Goal: Download file/media

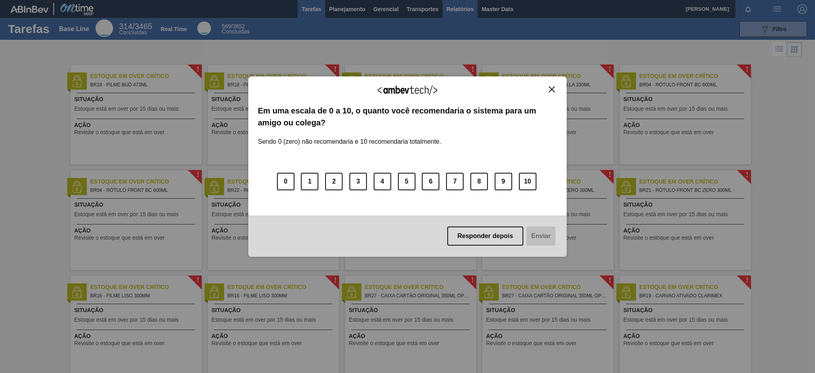
click at [452, 14] on div "Agradecemos seu feedback! Em uma escala de 0 a 10, o quanto você recomendaria o…" at bounding box center [407, 166] width 318 height 351
click at [550, 94] on div "Agradecemos seu feedback!" at bounding box center [407, 95] width 299 height 19
click at [552, 91] on img "Close" at bounding box center [552, 89] width 6 height 6
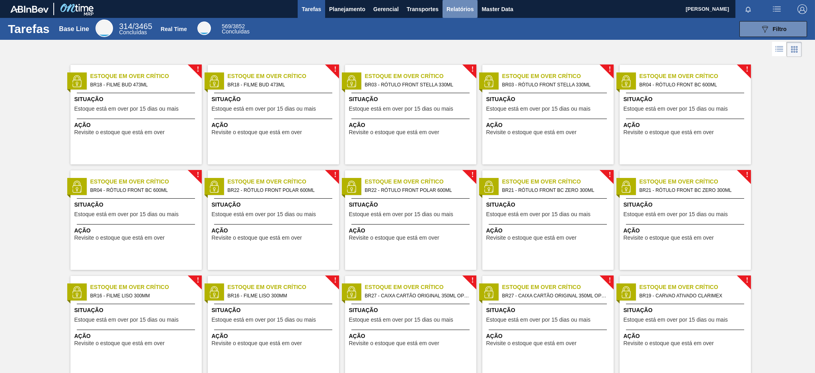
click at [468, 8] on span "Relatórios" at bounding box center [460, 9] width 27 height 10
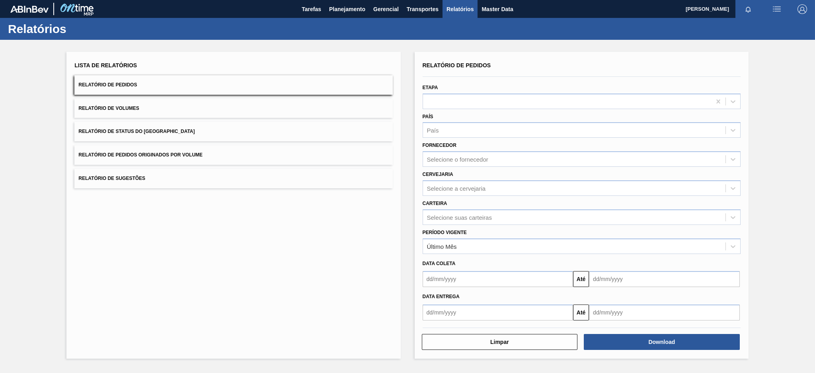
click at [290, 159] on button "Relatório de Pedidos Originados por Volume" at bounding box center [233, 155] width 318 height 20
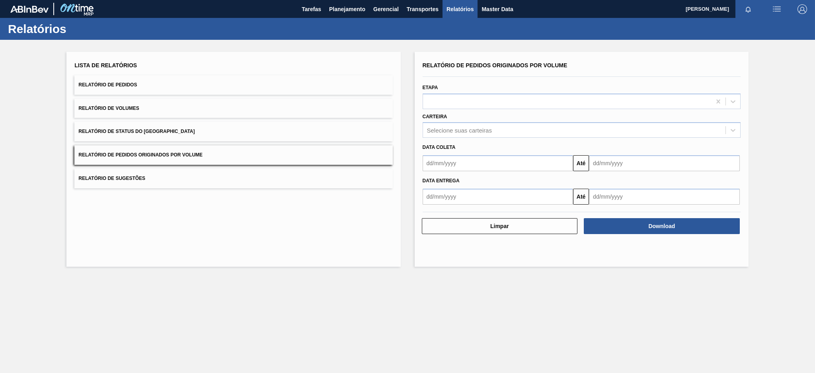
click at [193, 88] on button "Relatório de Pedidos" at bounding box center [233, 85] width 318 height 20
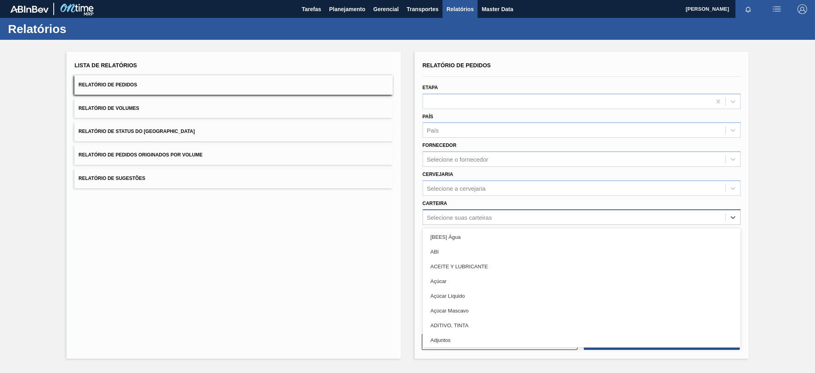
click at [429, 218] on div "Selecione suas carteiras" at bounding box center [459, 217] width 65 height 7
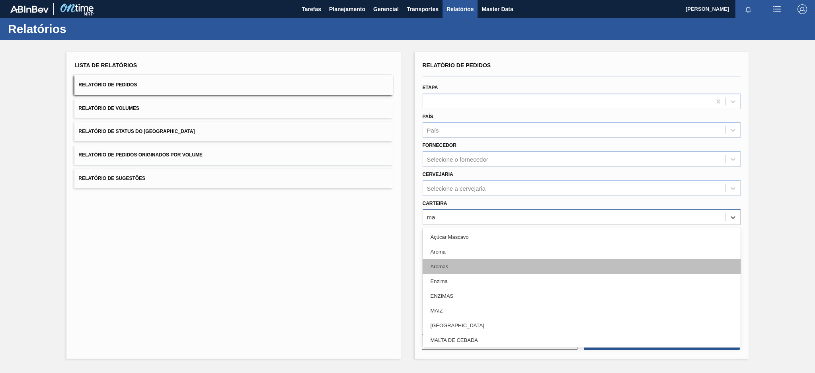
type input "mal"
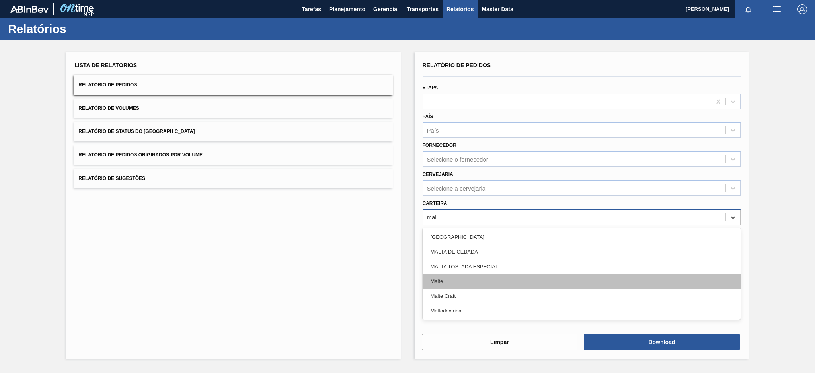
click at [449, 285] on div "Malte" at bounding box center [582, 281] width 318 height 15
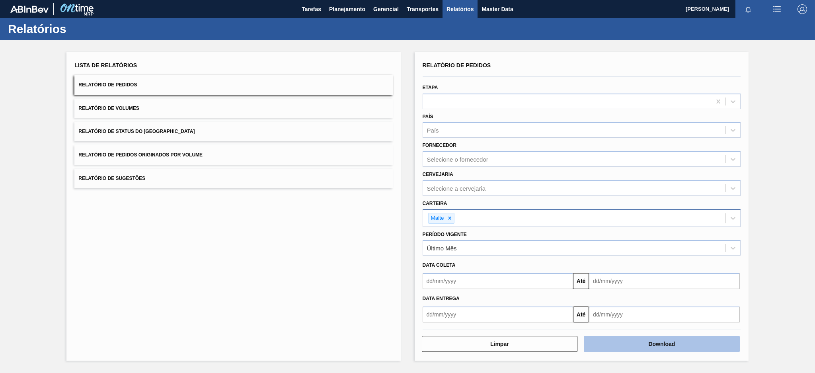
click at [602, 341] on button "Download" at bounding box center [662, 344] width 156 height 16
